Goal: Information Seeking & Learning: Learn about a topic

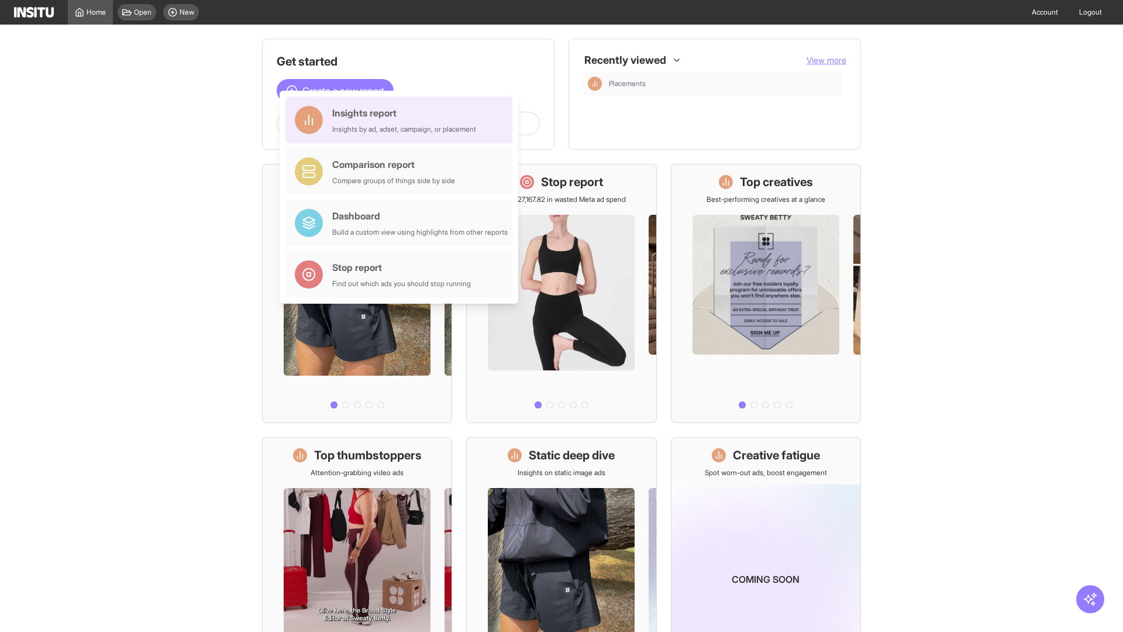
click at [402, 120] on div "Insights report Insights by ad, adset, campaign, or placement" at bounding box center [404, 120] width 144 height 28
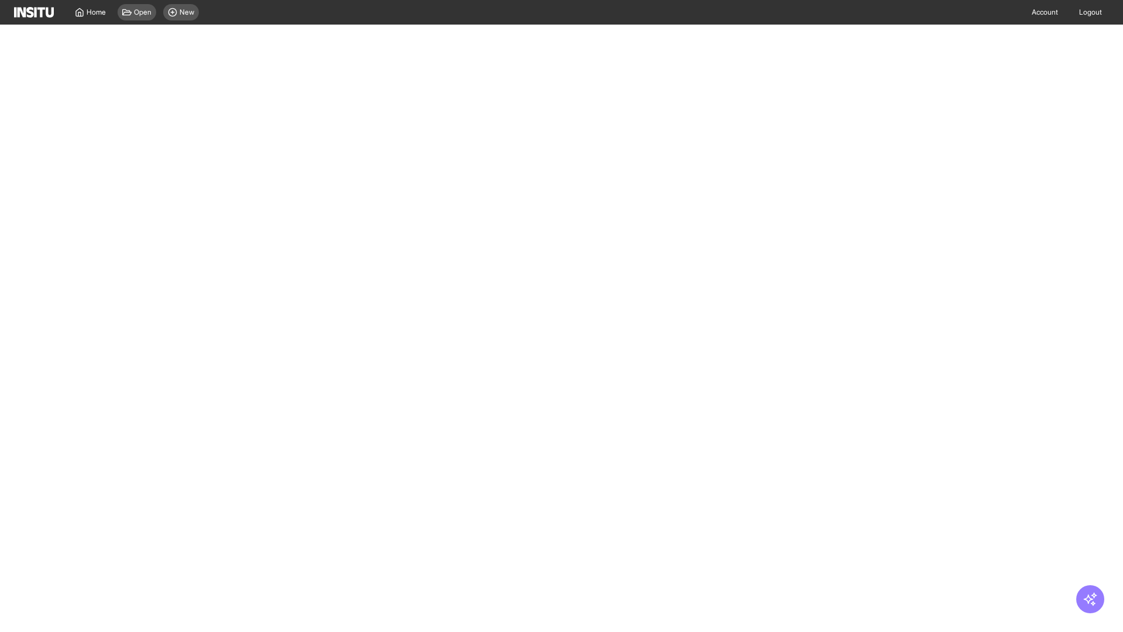
select select "**"
